Goal: Check status: Check status

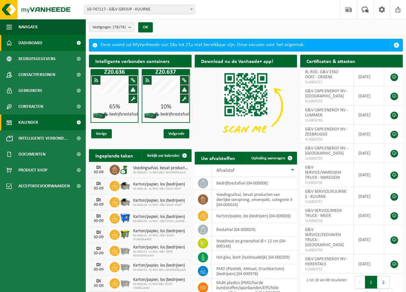
click at [29, 121] on span "Kalender" at bounding box center [28, 122] width 20 height 16
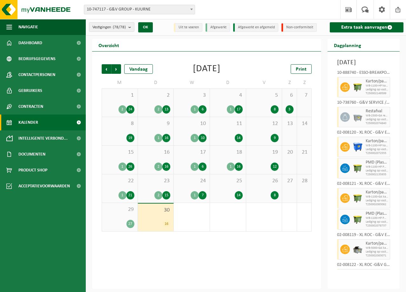
click at [135, 8] on span "10-747117 - G&V GROUP - KUURNE" at bounding box center [139, 9] width 111 height 9
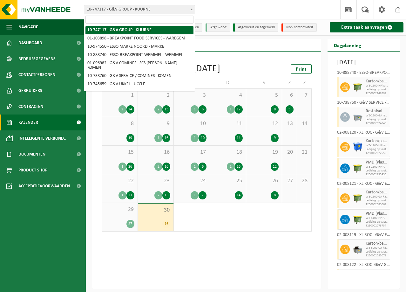
click at [124, 18] on input "search" at bounding box center [140, 20] width 108 height 8
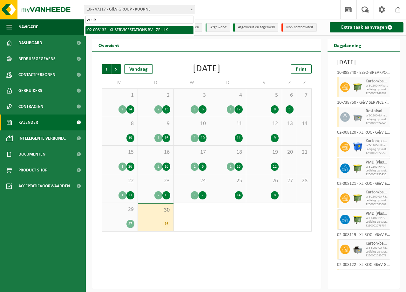
type input "zellik"
select select "1098"
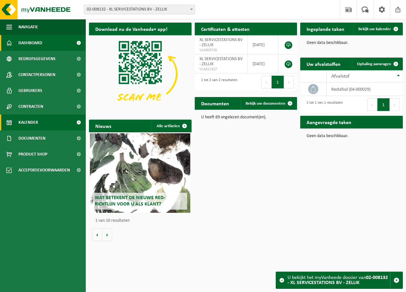
click at [40, 120] on link "Kalender" at bounding box center [43, 122] width 86 height 16
